Goal: Browse casually

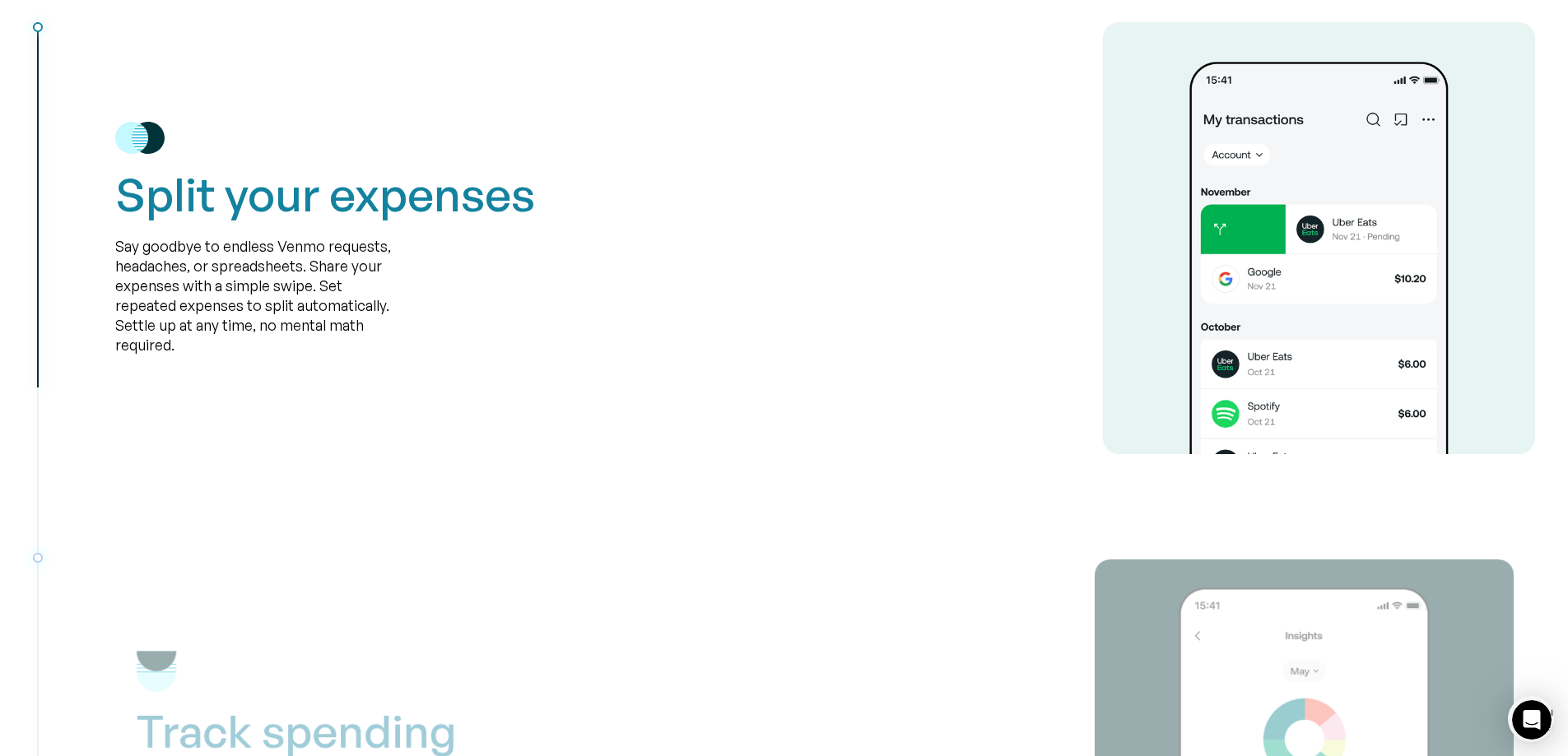
scroll to position [2139, 0]
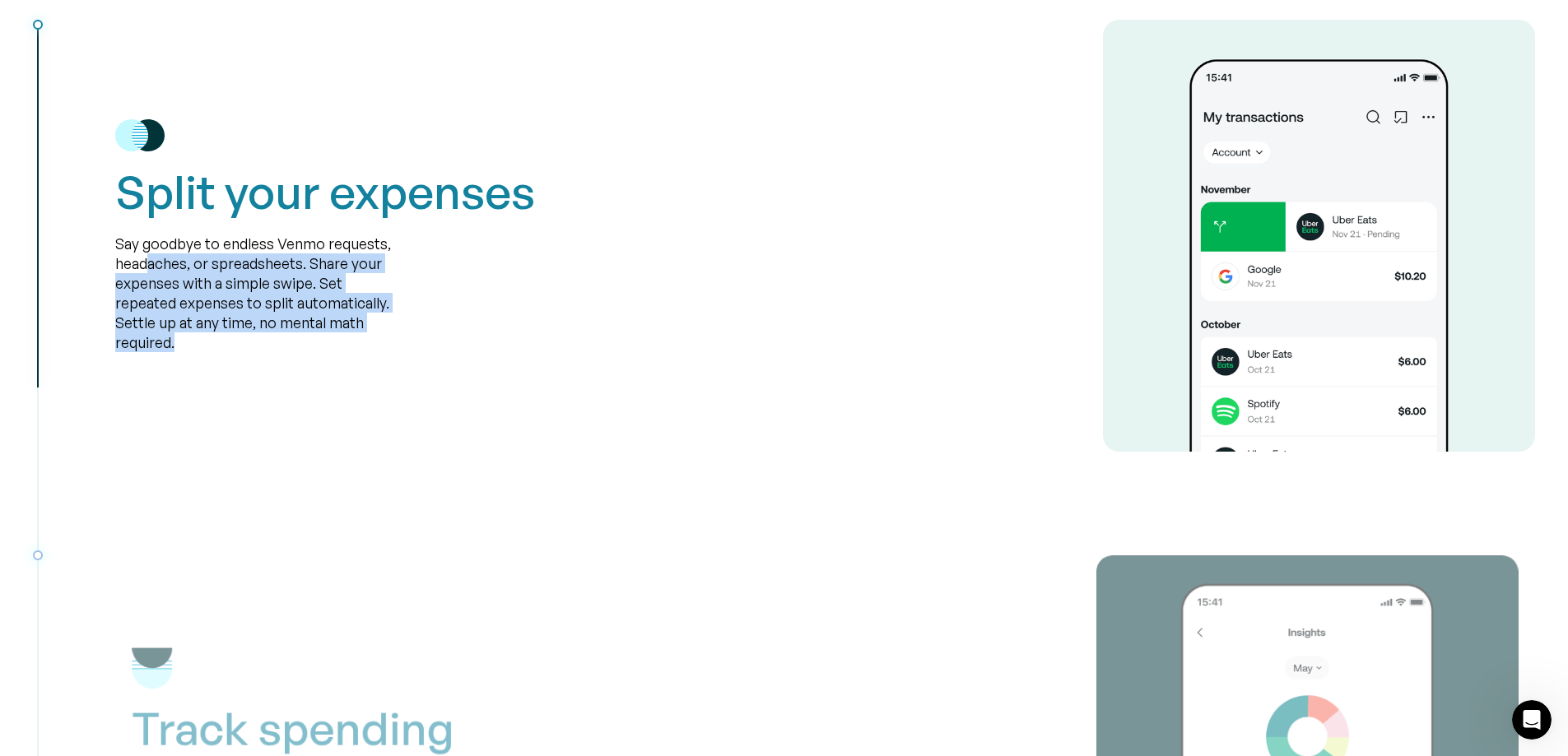
drag, startPoint x: 150, startPoint y: 256, endPoint x: 210, endPoint y: 336, distance: 100.0
click at [210, 336] on div "Say goodbye to endless Venmo requests, headaches, or spreadsheets. Share your e…" at bounding box center [255, 293] width 279 height 119
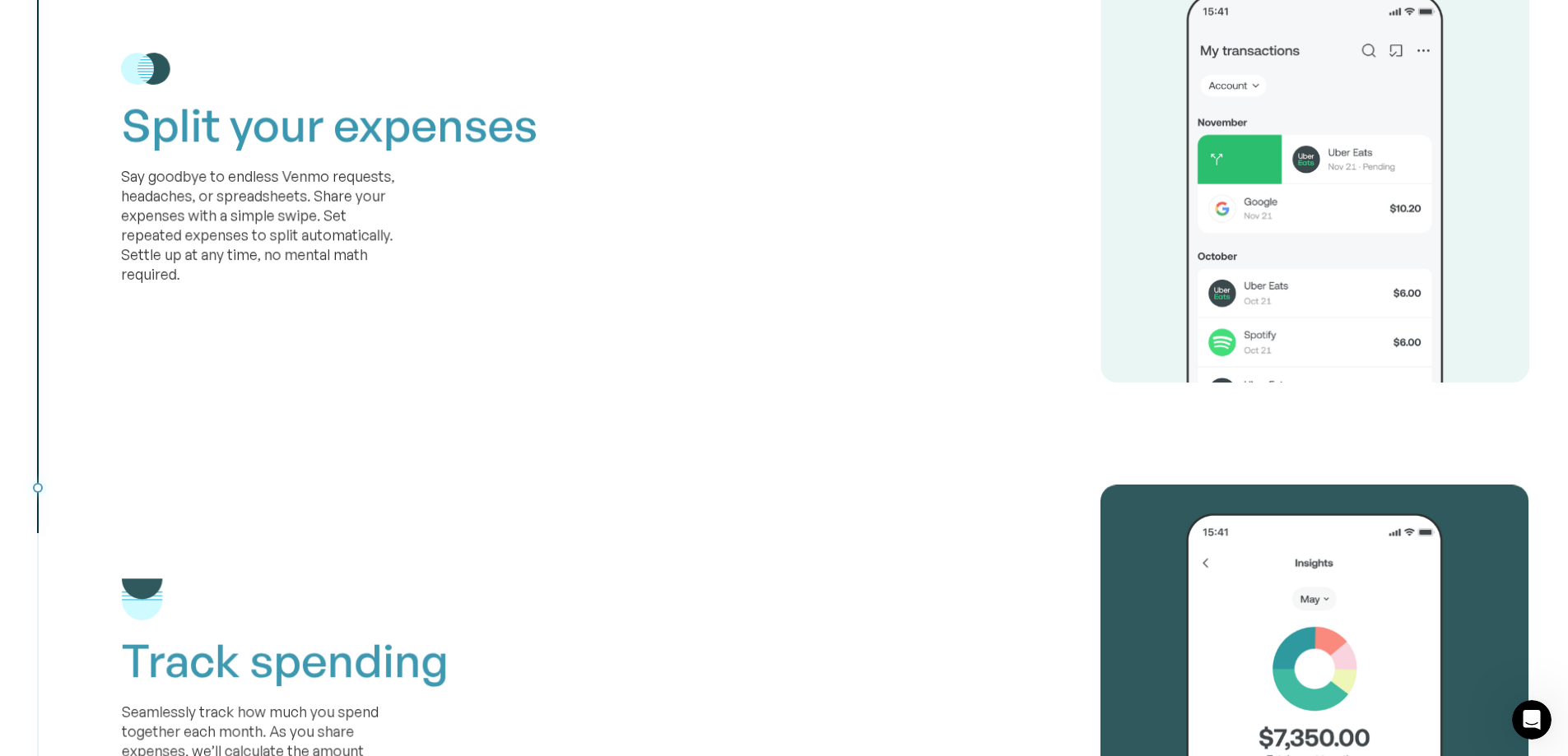
scroll to position [2551, 0]
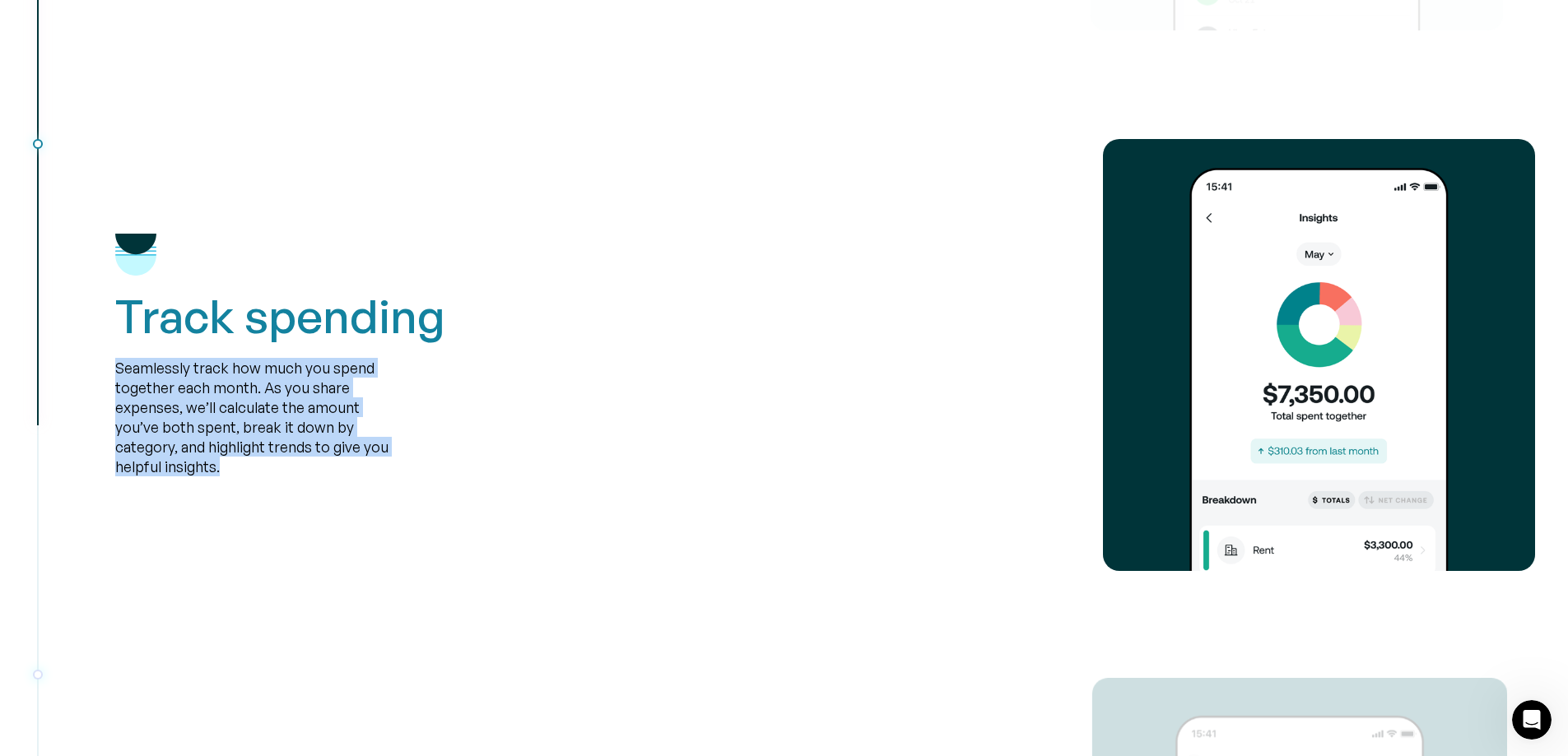
drag, startPoint x: 110, startPoint y: 370, endPoint x: 279, endPoint y: 478, distance: 200.6
click at [279, 478] on div "Track spending Seamlessly track how much you spend together each month. As you …" at bounding box center [784, 355] width 1502 height 432
click at [279, 478] on div "Track spending Seamlessly track how much you spend together each month. As you …" at bounding box center [825, 355] width 1420 height 432
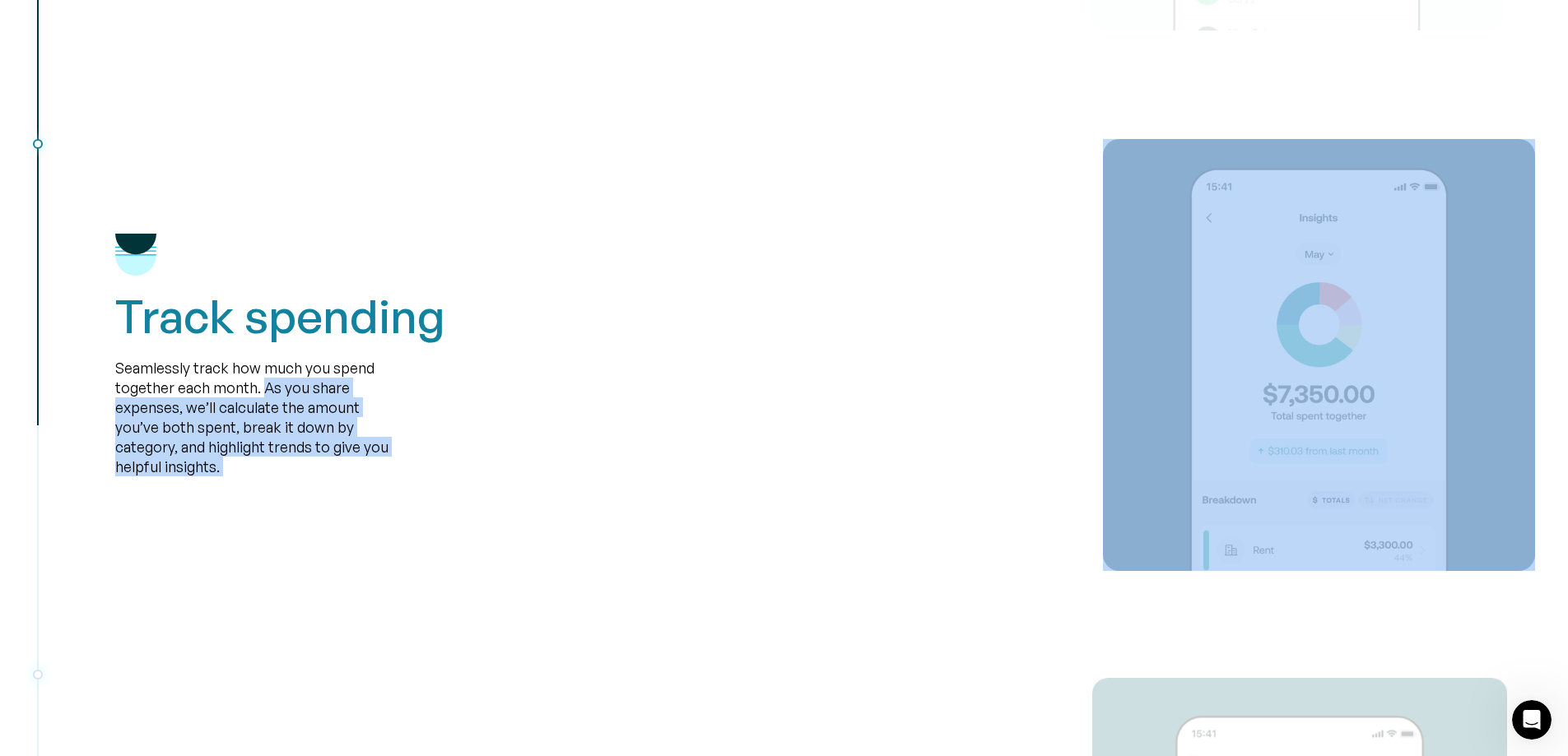
drag, startPoint x: 279, startPoint y: 478, endPoint x: 265, endPoint y: 386, distance: 93.1
click at [265, 386] on div "Track spending Seamlessly track how much you spend together each month. As you …" at bounding box center [825, 355] width 1420 height 432
click at [265, 386] on div "Seamlessly track how much you spend together each month. As you share expenses,…" at bounding box center [255, 417] width 279 height 119
drag, startPoint x: 265, startPoint y: 386, endPoint x: 237, endPoint y: 470, distance: 88.5
click at [237, 470] on div "Seamlessly track how much you spend together each month. As you share expenses,…" at bounding box center [255, 417] width 279 height 119
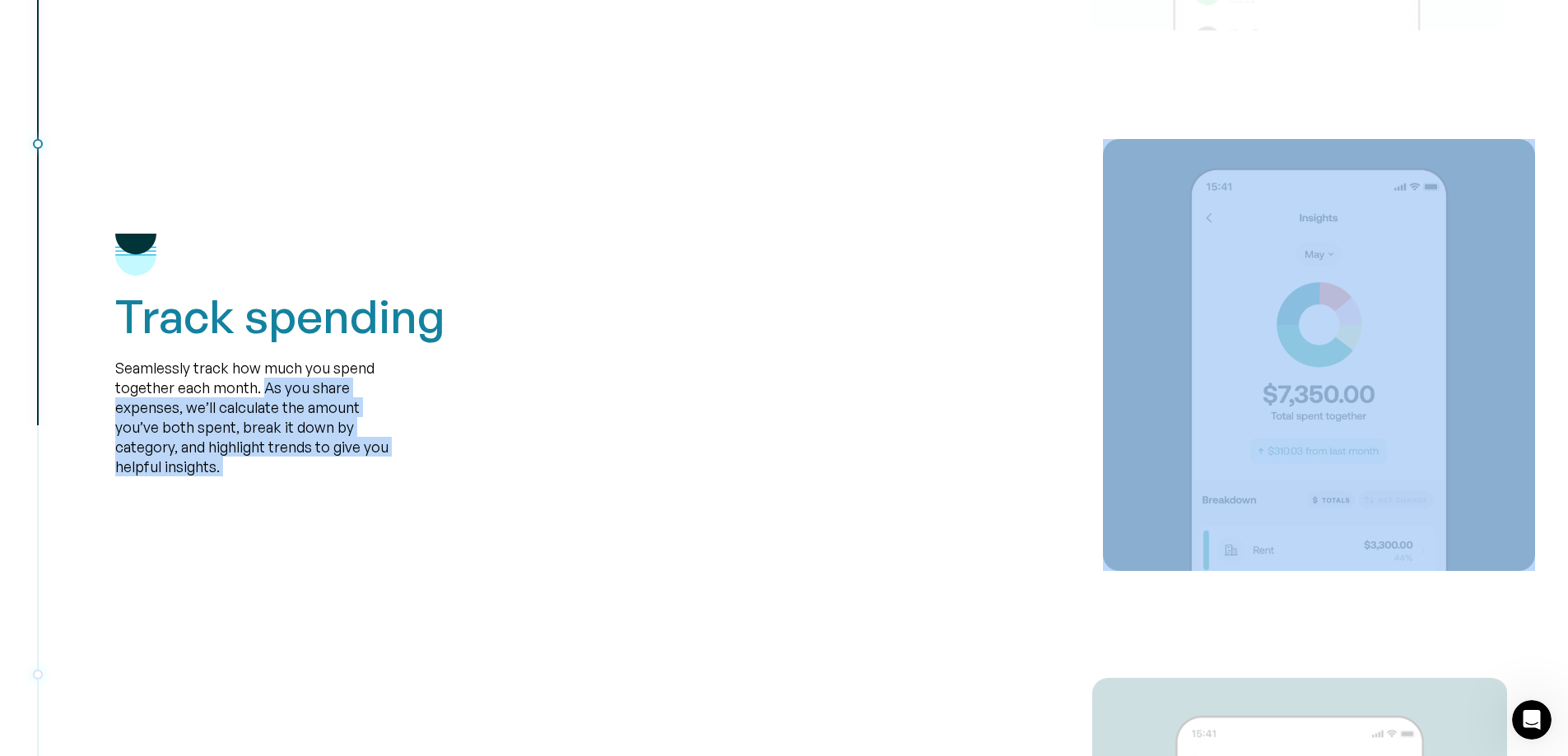
click at [237, 470] on div "Seamlessly track how much you spend together each month. As you share expenses,…" at bounding box center [255, 417] width 279 height 119
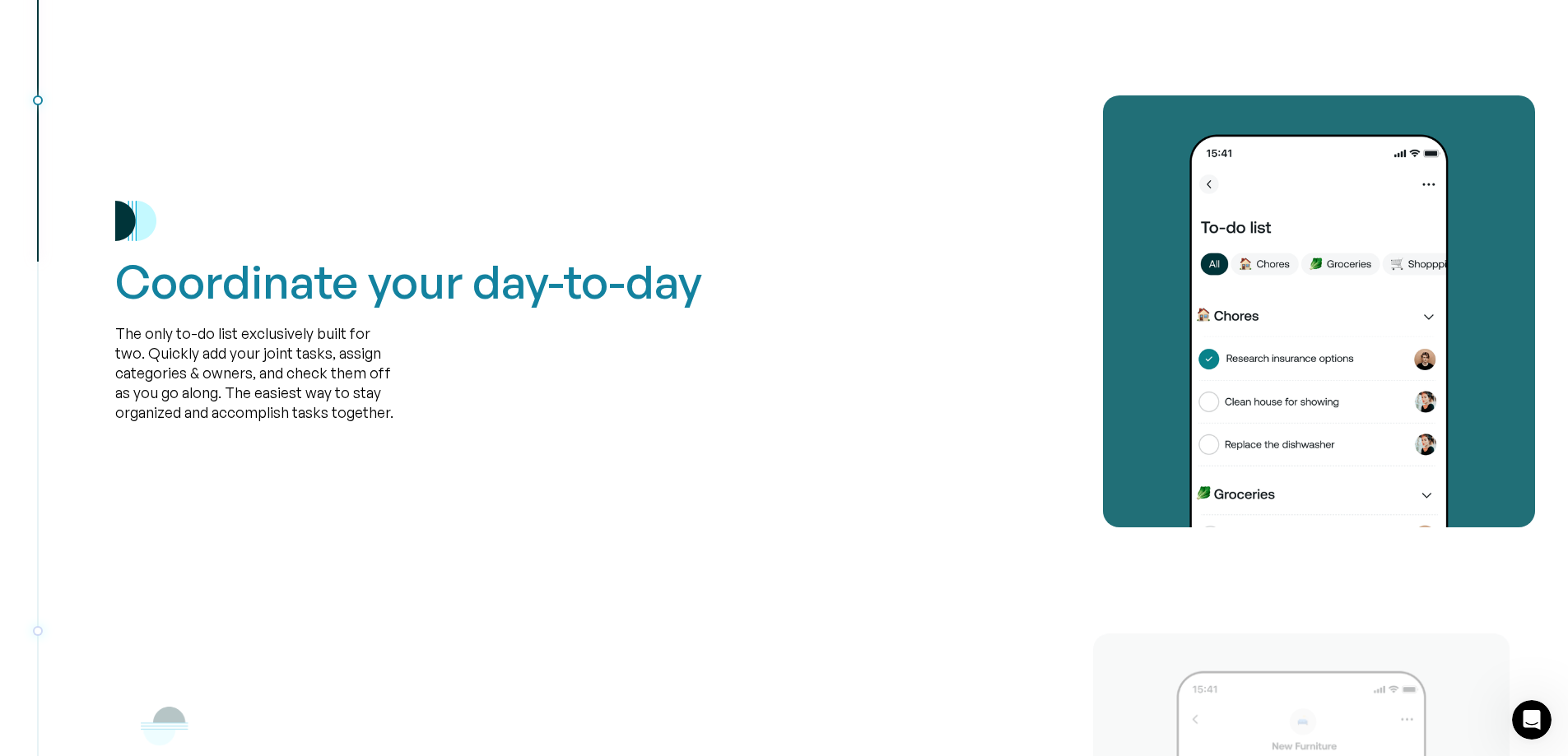
scroll to position [3127, 0]
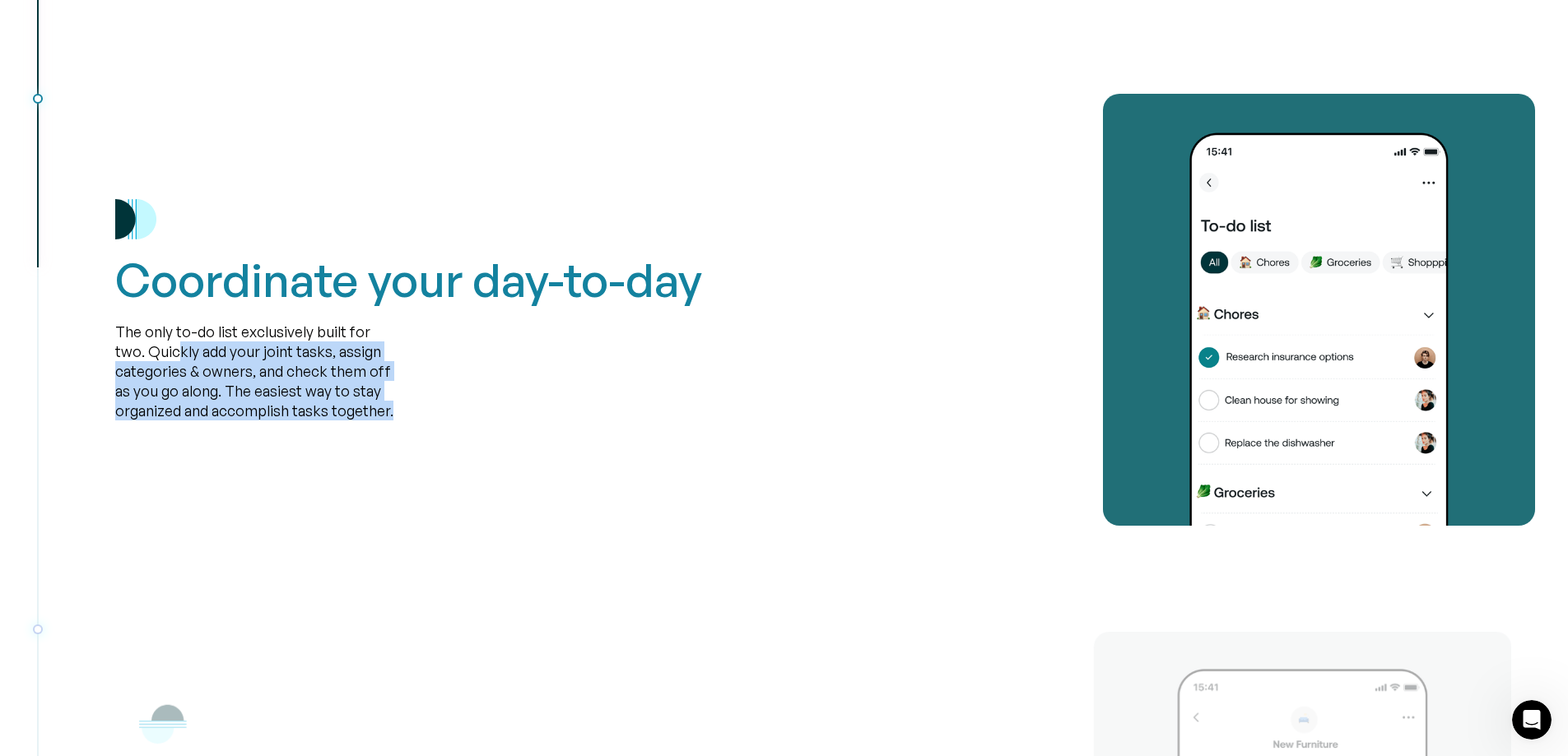
drag, startPoint x: 146, startPoint y: 342, endPoint x: 402, endPoint y: 424, distance: 268.8
click at [402, 424] on div "Coordinate your day-to-day The only to-do list exclusively built for two. Quick…" at bounding box center [825, 310] width 1420 height 432
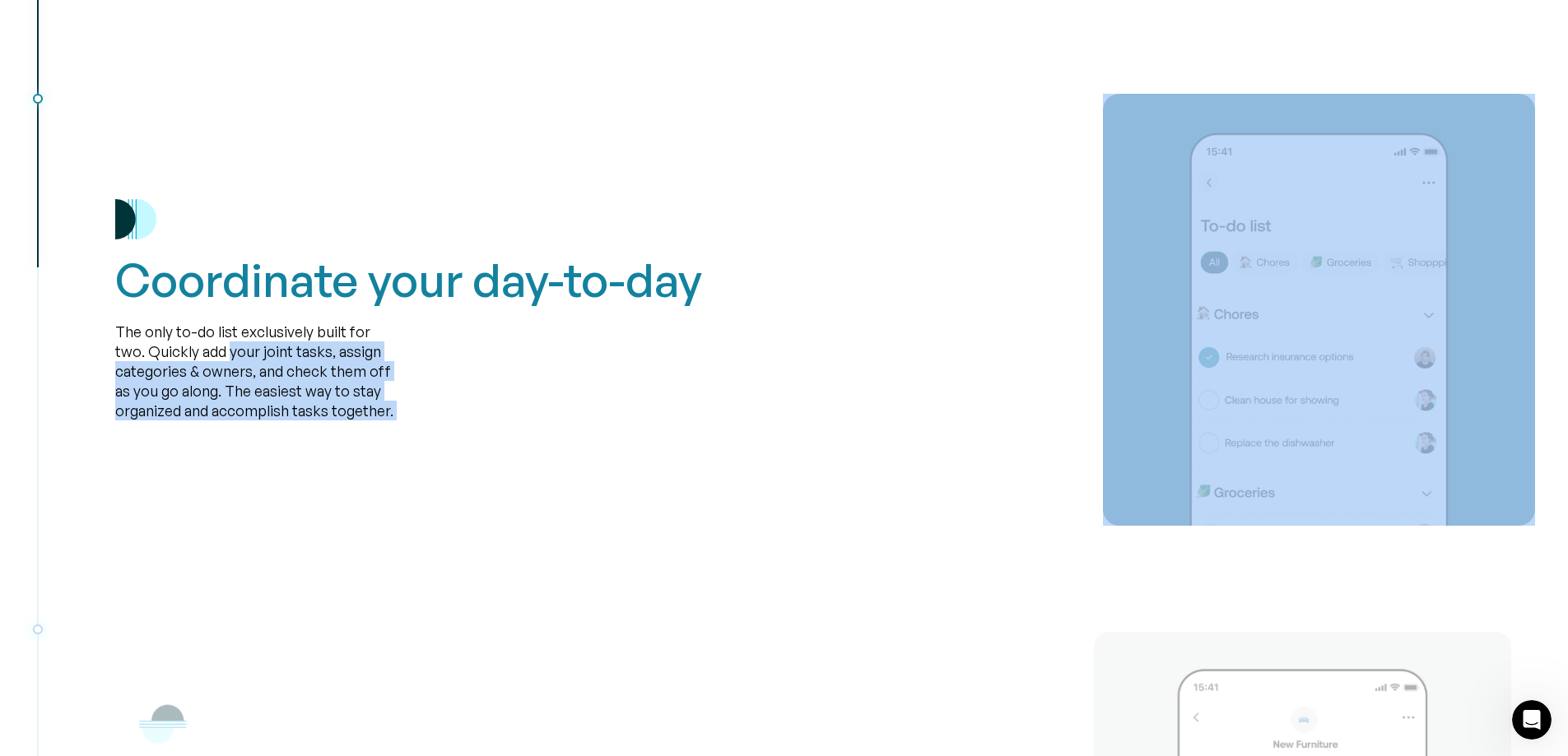
drag, startPoint x: 402, startPoint y: 424, endPoint x: 204, endPoint y: 345, distance: 213.2
click at [204, 345] on div "Coordinate your day-to-day The only to-do list exclusively built for two. Quick…" at bounding box center [825, 310] width 1420 height 432
click at [204, 345] on div "The only to-do list exclusively built for two. Quickly add your joint tasks, as…" at bounding box center [255, 371] width 279 height 99
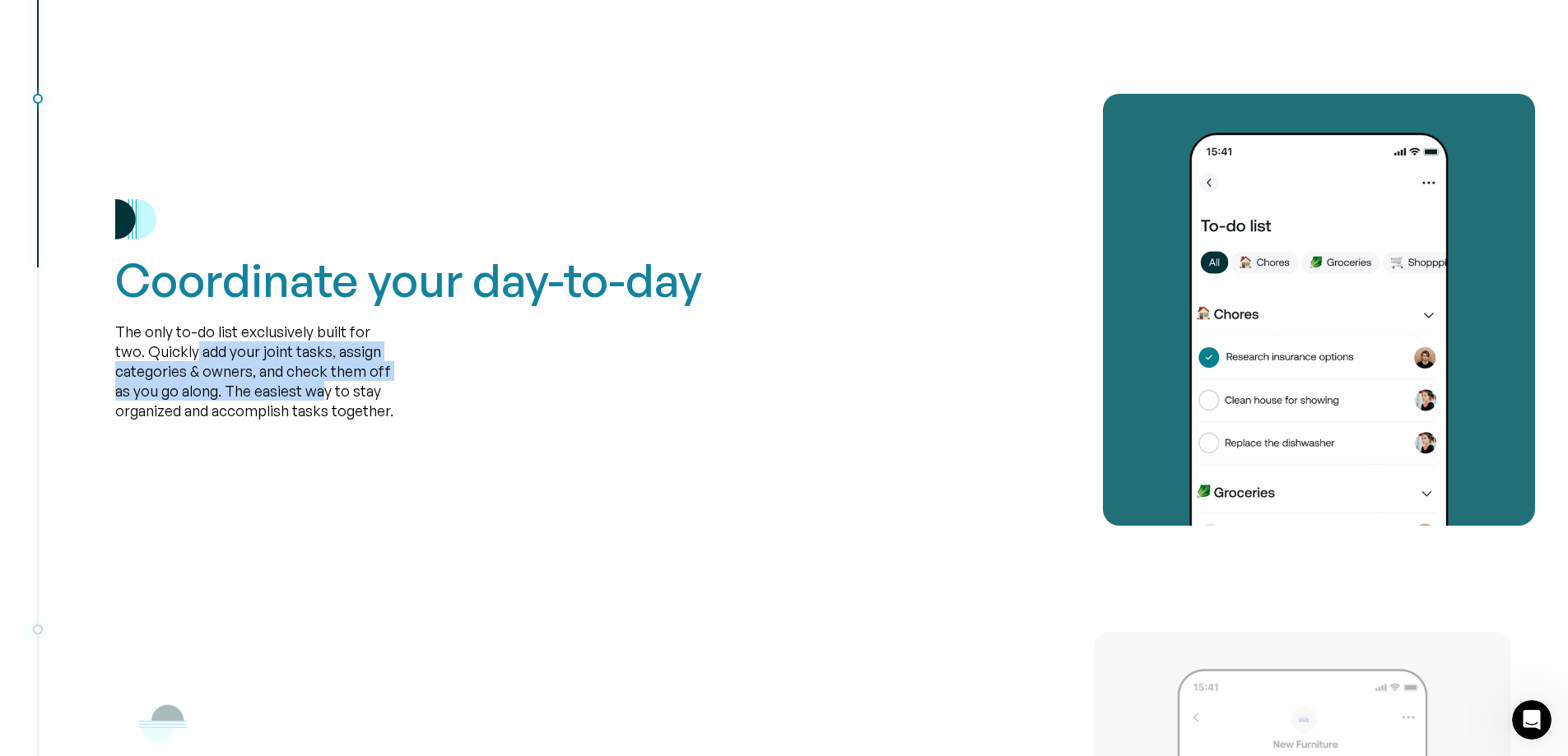
drag, startPoint x: 163, startPoint y: 356, endPoint x: 321, endPoint y: 385, distance: 160.6
click at [321, 385] on div "The only to-do list exclusively built for two. Quickly add your joint tasks, as…" at bounding box center [255, 371] width 279 height 99
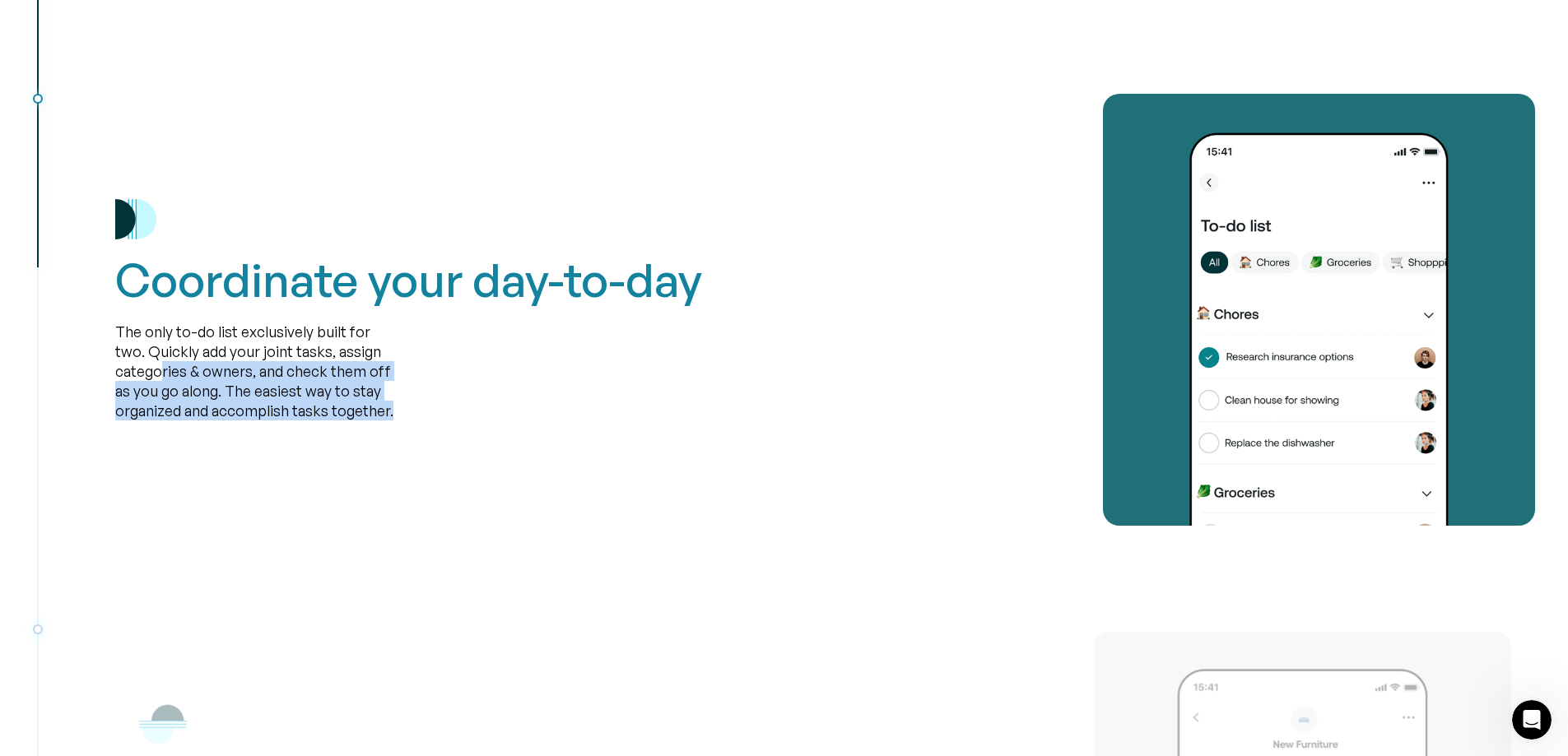
drag, startPoint x: 446, startPoint y: 422, endPoint x: 160, endPoint y: 374, distance: 290.0
click at [160, 374] on div "Coordinate your day-to-day The only to-do list exclusively built for two. Quick…" at bounding box center [825, 310] width 1420 height 432
click at [160, 374] on div "The only to-do list exclusively built for two. Quickly add your joint tasks, as…" at bounding box center [255, 371] width 279 height 99
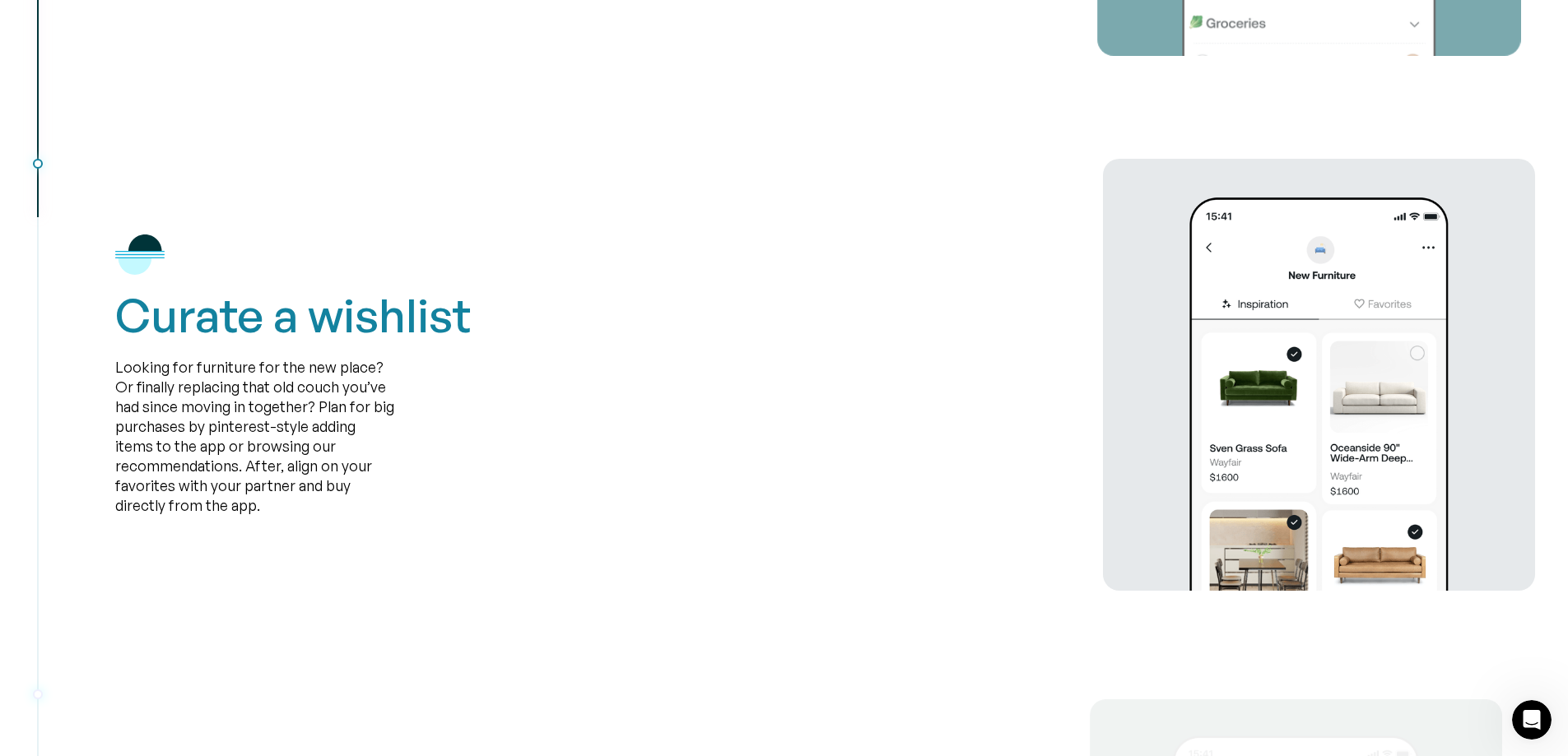
scroll to position [3621, 0]
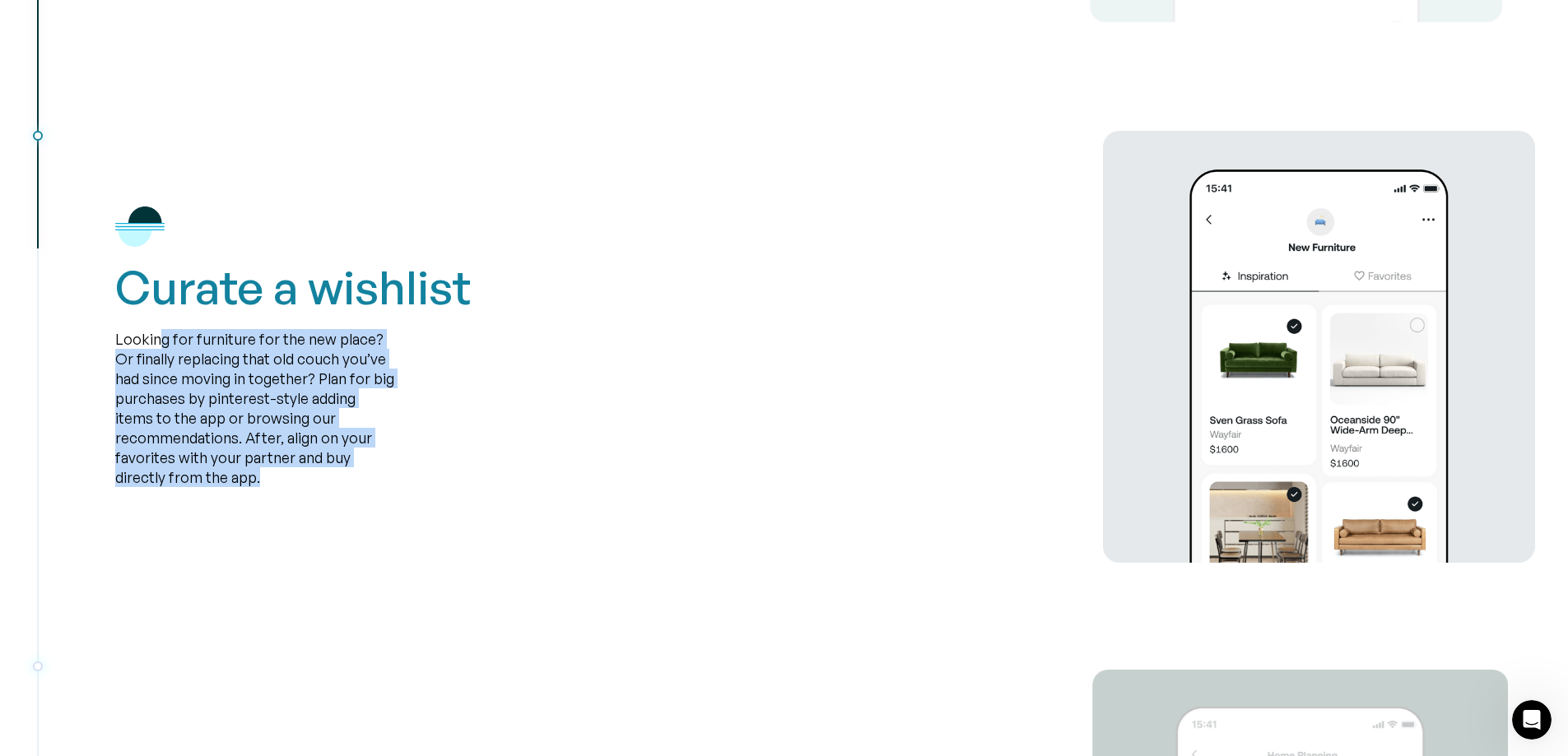
drag, startPoint x: 160, startPoint y: 329, endPoint x: 339, endPoint y: 495, distance: 244.1
click at [339, 495] on div "Curate a wishlist Looking for furniture for the new place? Or finally replacing…" at bounding box center [825, 347] width 1420 height 432
drag, startPoint x: 318, startPoint y: 474, endPoint x: 181, endPoint y: 338, distance: 193.0
click at [181, 338] on div "Looking for furniture for the new place? Or finally replacing that old couch yo…" at bounding box center [255, 407] width 279 height 158
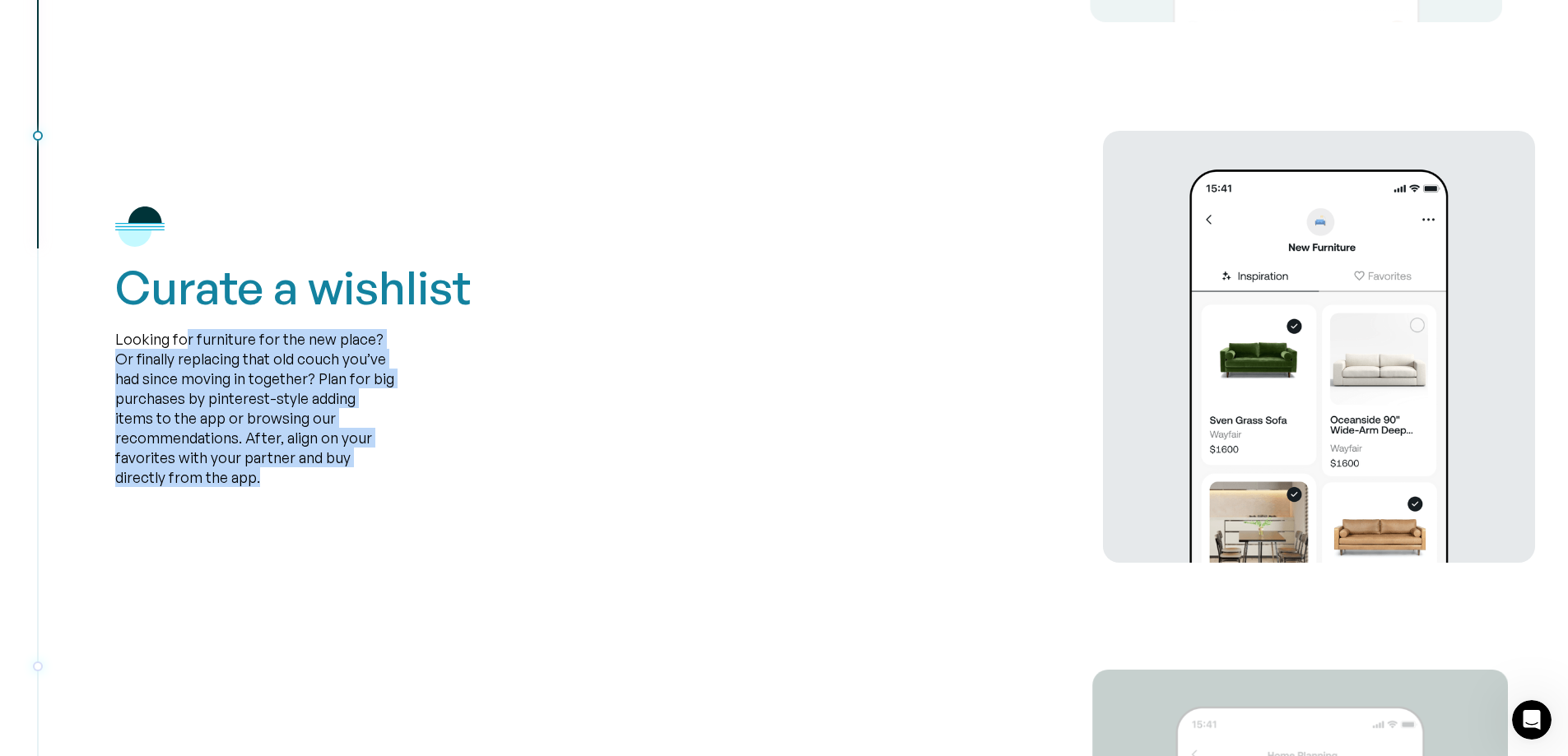
click at [181, 338] on div "Looking for furniture for the new place? Or finally replacing that old couch yo…" at bounding box center [255, 407] width 279 height 158
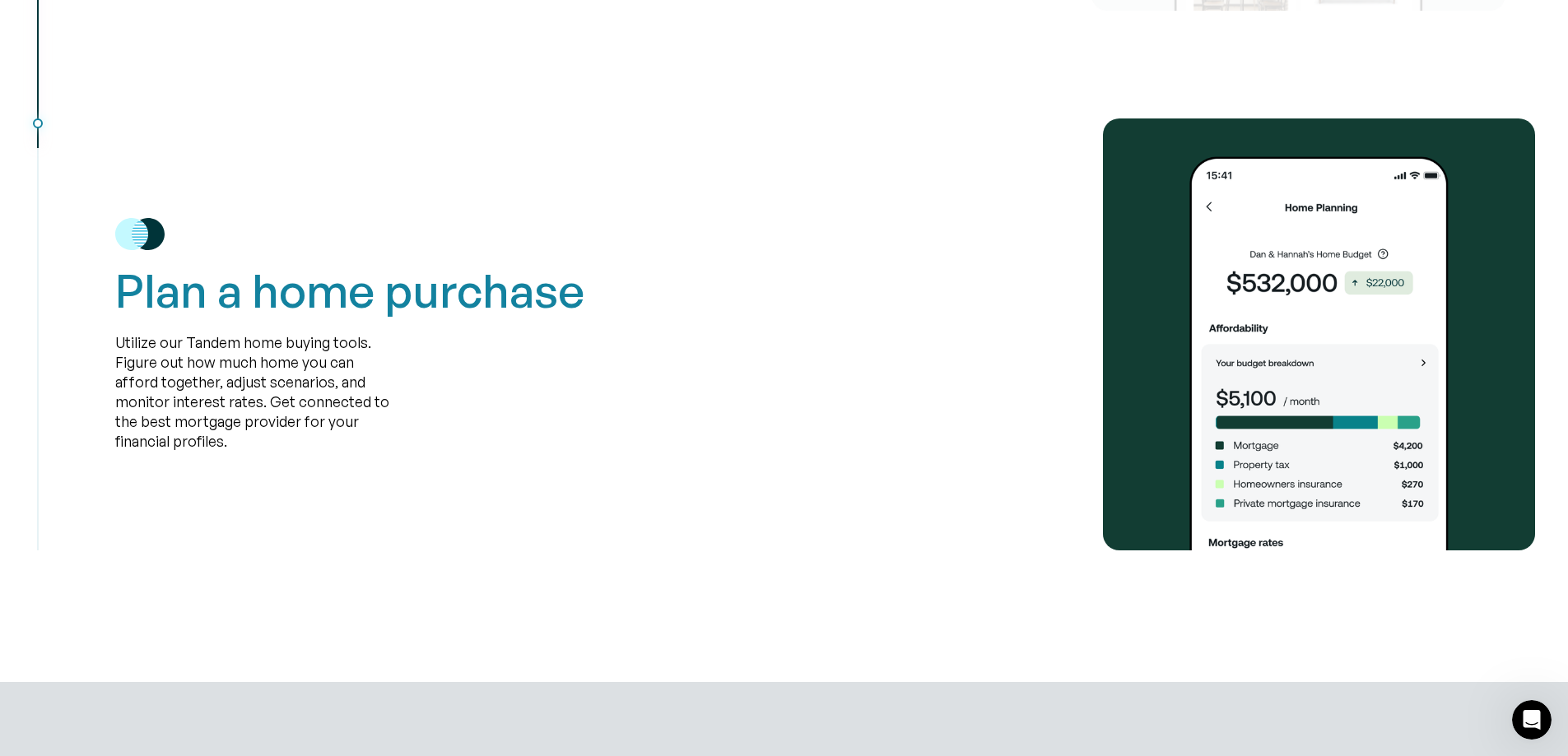
scroll to position [4197, 0]
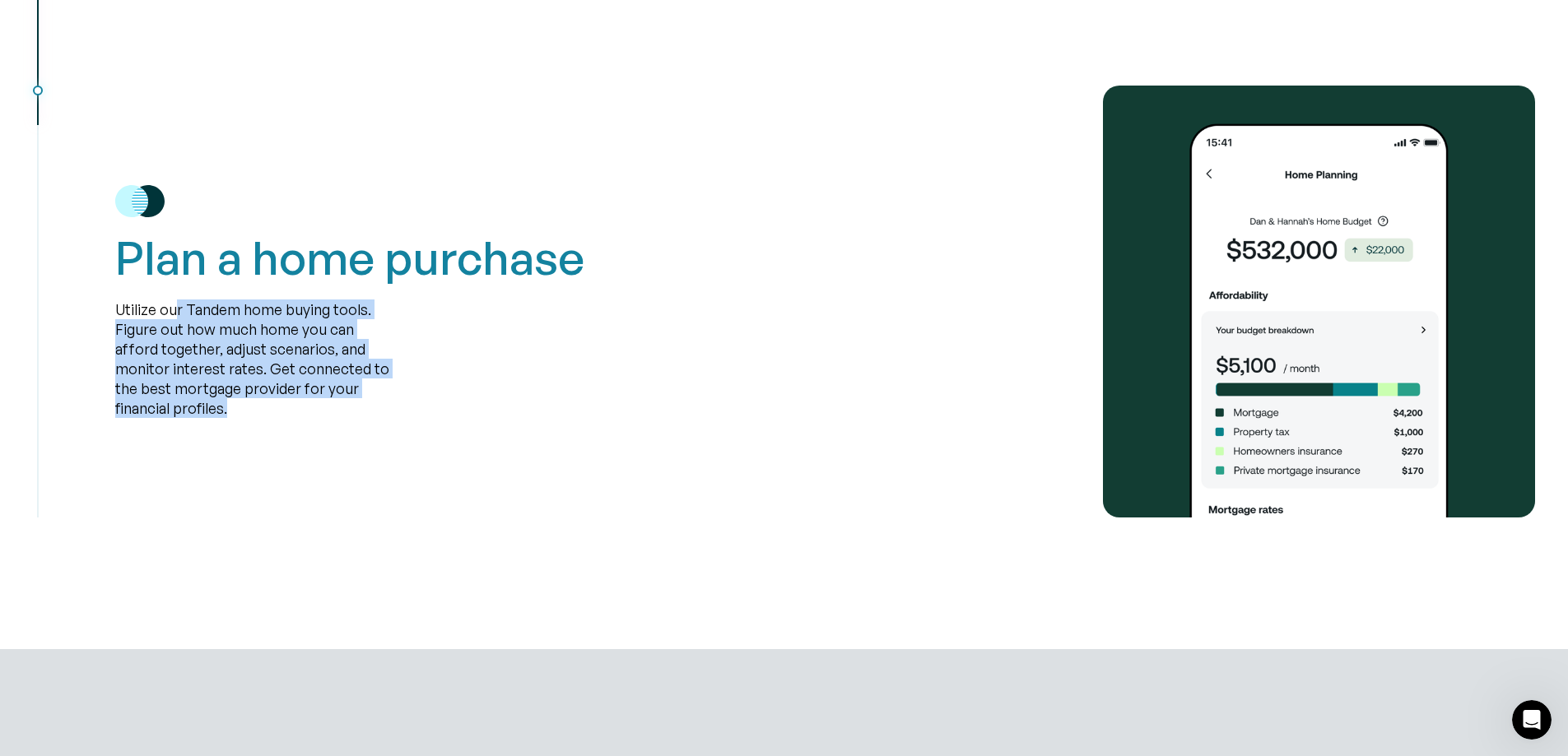
drag, startPoint x: 174, startPoint y: 318, endPoint x: 246, endPoint y: 438, distance: 139.9
click at [246, 438] on div "Plan a home purchase Utilize our Tandem home buying tools. Figure out how much …" at bounding box center [825, 301] width 1420 height 432
click at [239, 425] on div "Plan a home purchase Utilize our Tandem home buying tools. Figure out how much …" at bounding box center [825, 301] width 1420 height 432
drag, startPoint x: 233, startPoint y: 415, endPoint x: 92, endPoint y: 306, distance: 178.2
click at [92, 306] on div "Plan a home purchase Utilize our Tandem home buying tools. Figure out how much …" at bounding box center [784, 301] width 1502 height 432
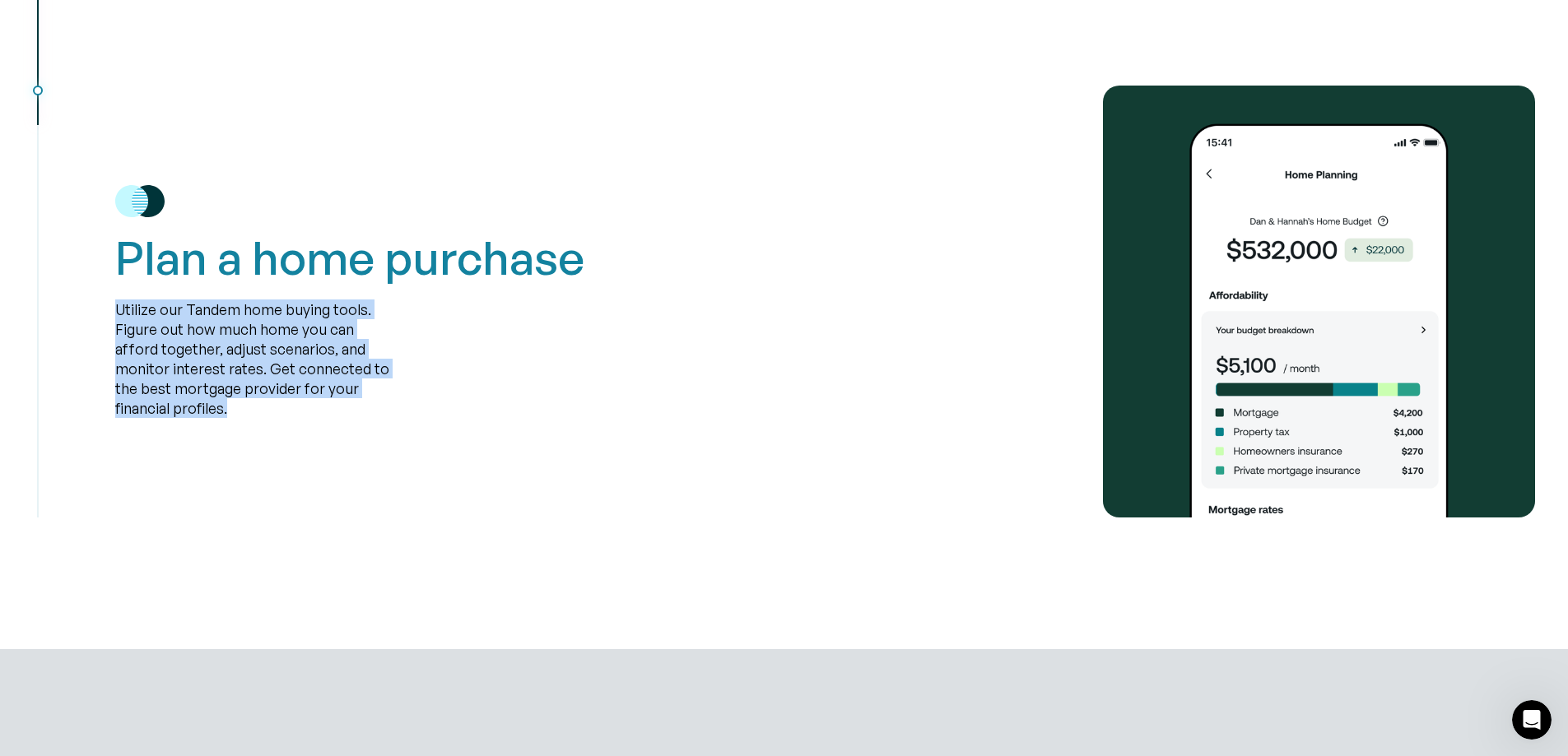
click at [92, 306] on div "Plan a home purchase Utilize our Tandem home buying tools. Figure out how much …" at bounding box center [784, 301] width 1502 height 432
drag, startPoint x: 124, startPoint y: 323, endPoint x: 192, endPoint y: 421, distance: 119.3
click at [192, 421] on div "Plan a home purchase Utilize our Tandem home buying tools. Figure out how much …" at bounding box center [825, 301] width 1420 height 432
click at [186, 406] on div "Utilize our Tandem home buying tools. Figure out how much home you can afford t…" at bounding box center [255, 359] width 279 height 119
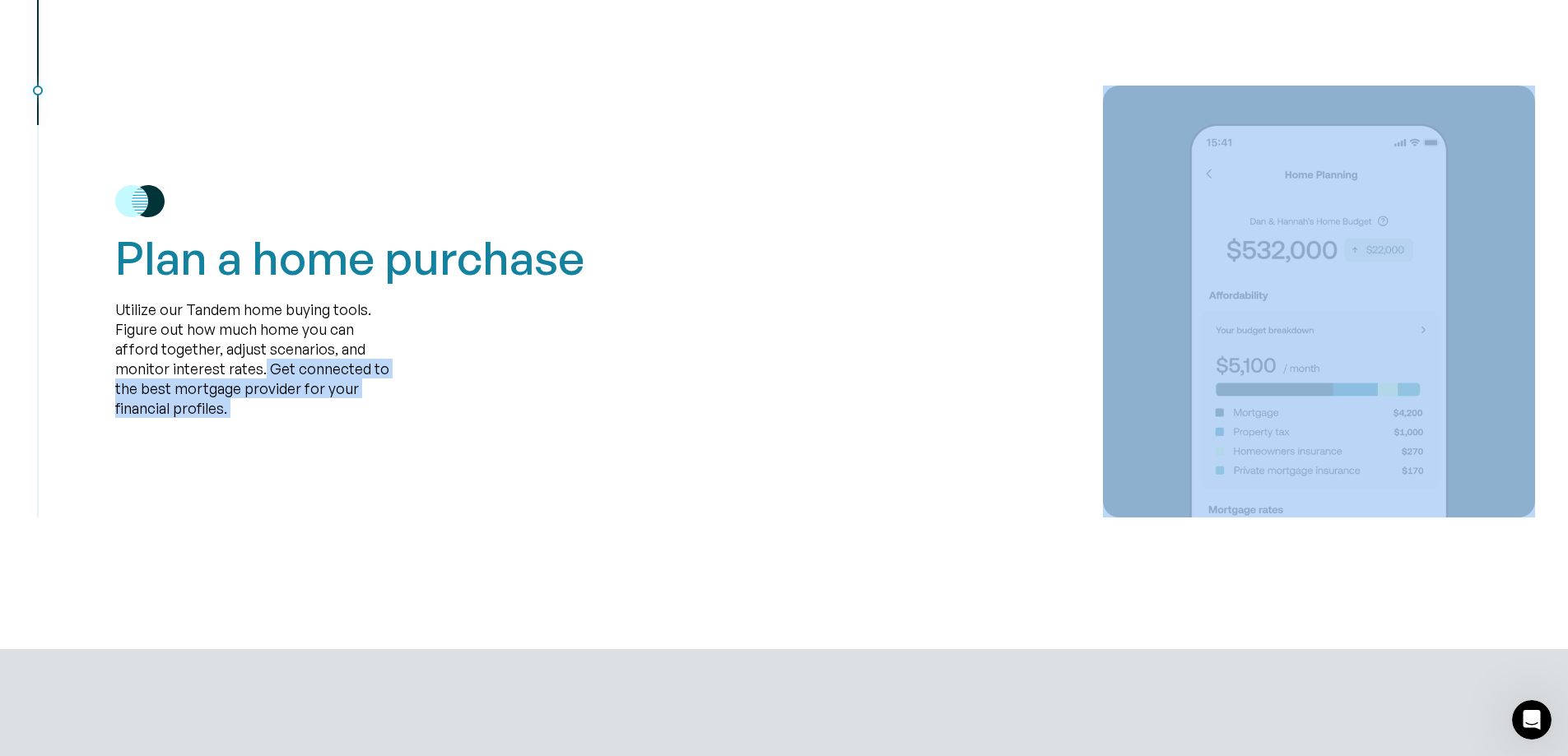
drag, startPoint x: 185, startPoint y: 406, endPoint x: 209, endPoint y: 365, distance: 47.5
click at [209, 365] on div "Utilize our Tandem home buying tools. Figure out how much home you can afford t…" at bounding box center [255, 359] width 279 height 119
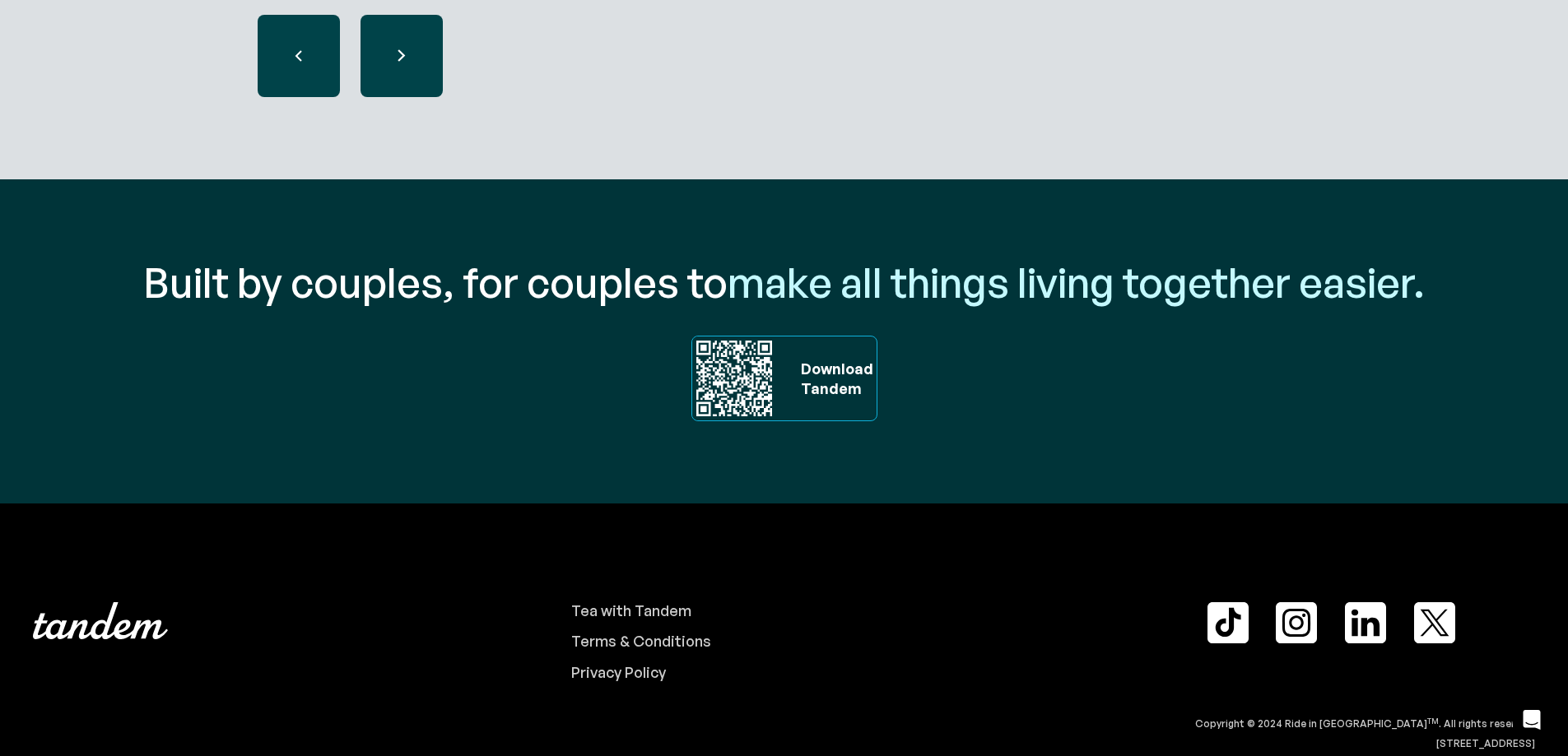
scroll to position [5594, 0]
